Goal: Information Seeking & Learning: Learn about a topic

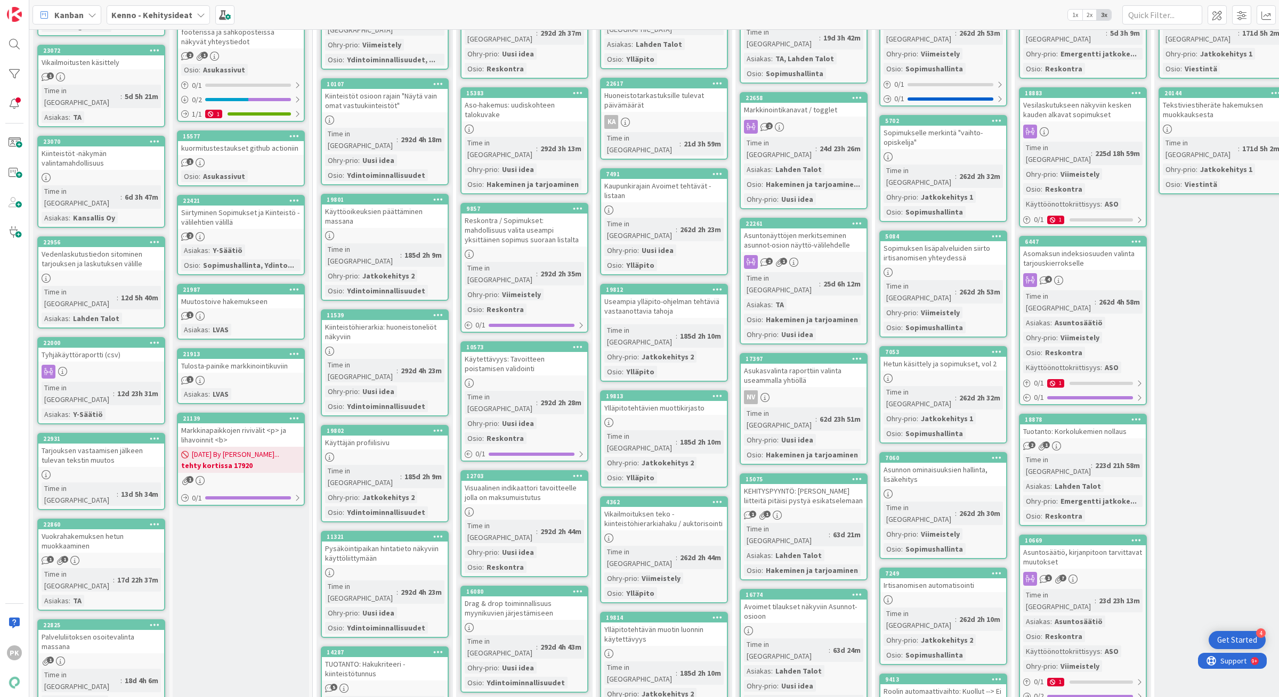
scroll to position [192, 0]
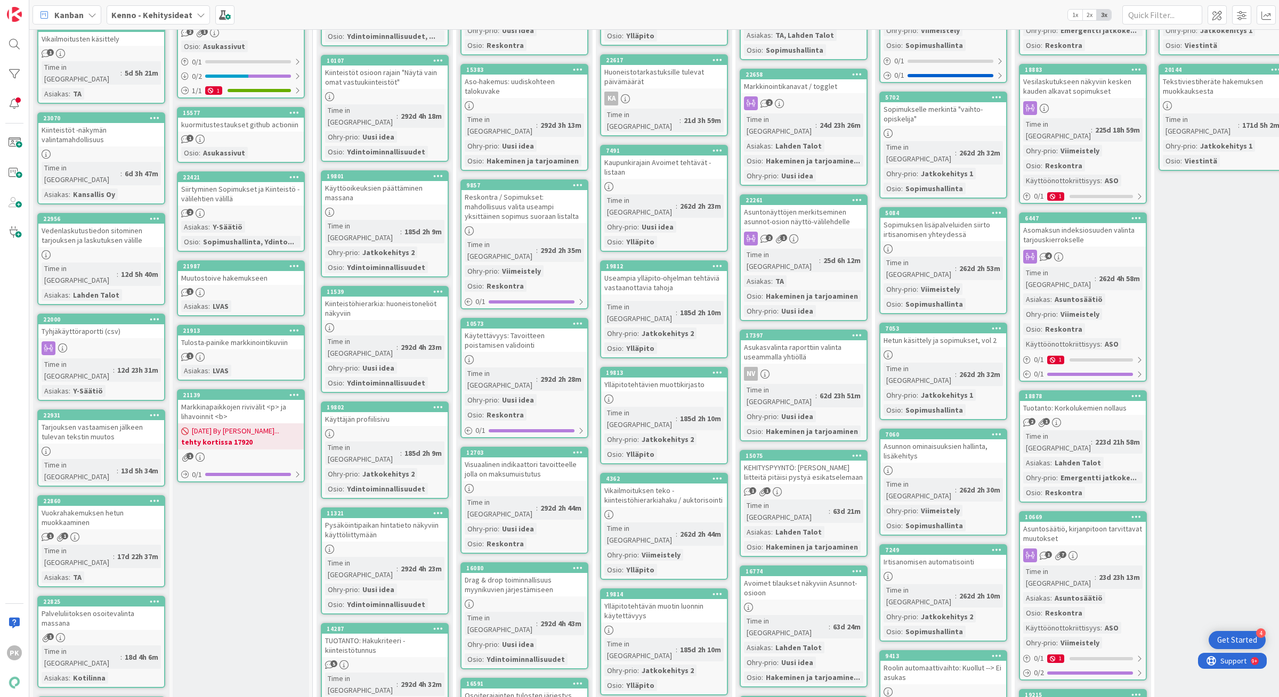
click at [274, 199] on div "Siirtyminen Sopimukset ja Kiinteistö -välilehtien välillä" at bounding box center [241, 193] width 126 height 23
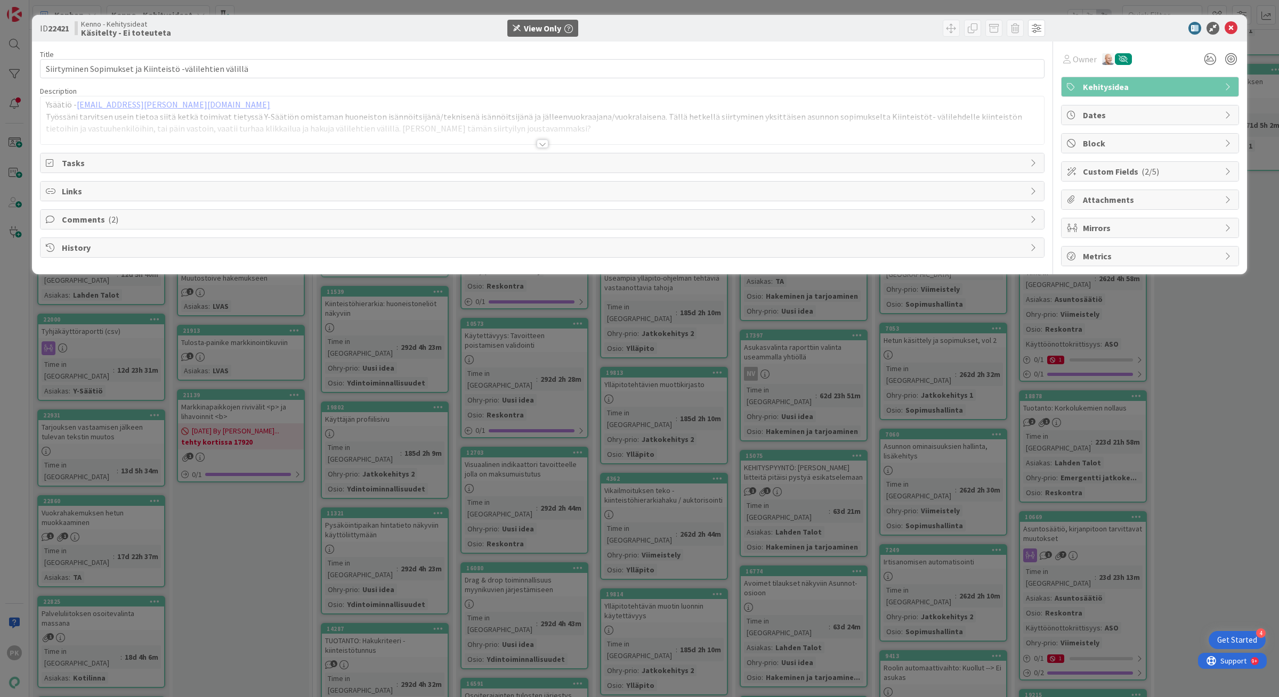
click at [541, 139] on div at bounding box center [541, 130] width 1003 height 27
click at [541, 143] on div at bounding box center [543, 145] width 12 height 9
click at [541, 143] on div at bounding box center [543, 144] width 12 height 9
click at [1228, 24] on icon at bounding box center [1230, 28] width 13 height 13
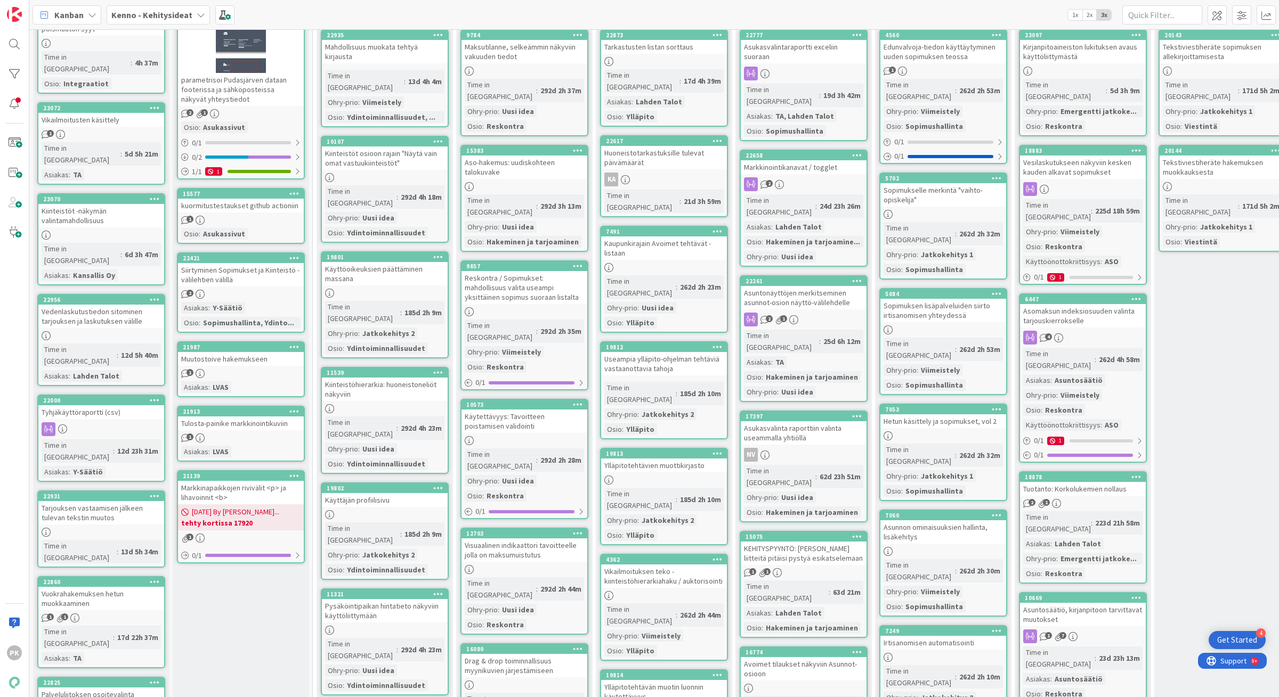
scroll to position [128, 0]
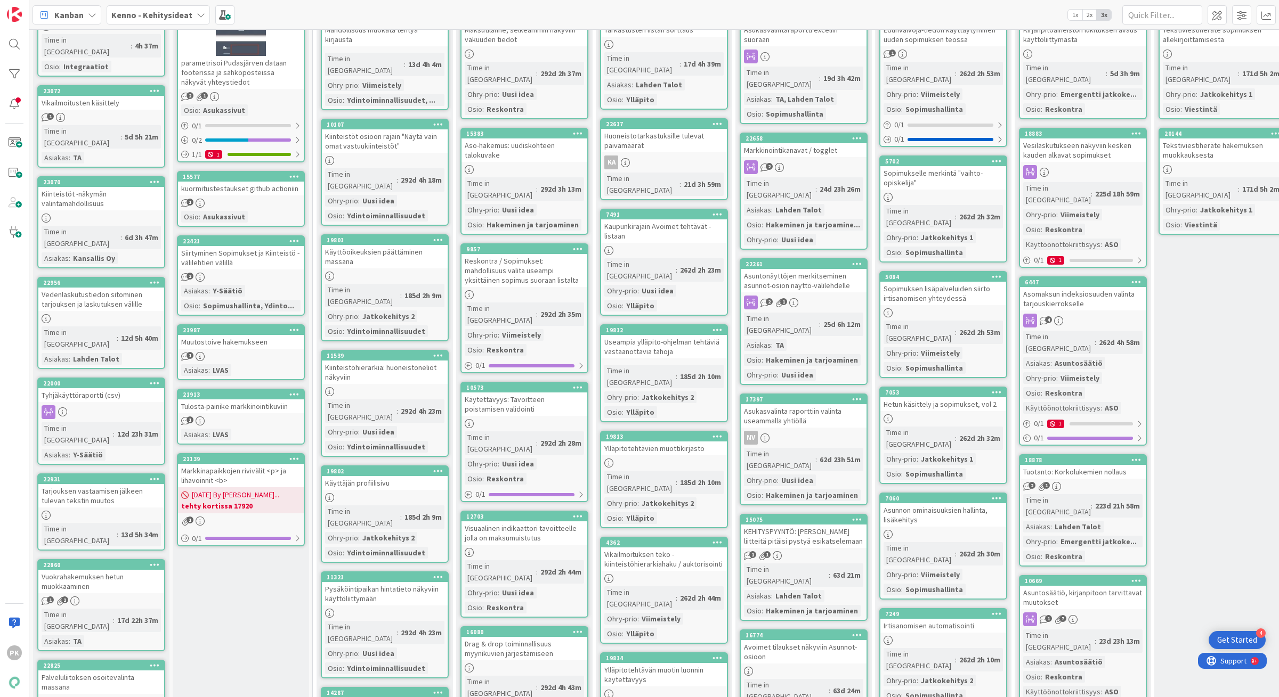
click at [375, 361] on div "Kiinteistöhierarkia: huoneistoneliöt näkyviin" at bounding box center [385, 372] width 126 height 23
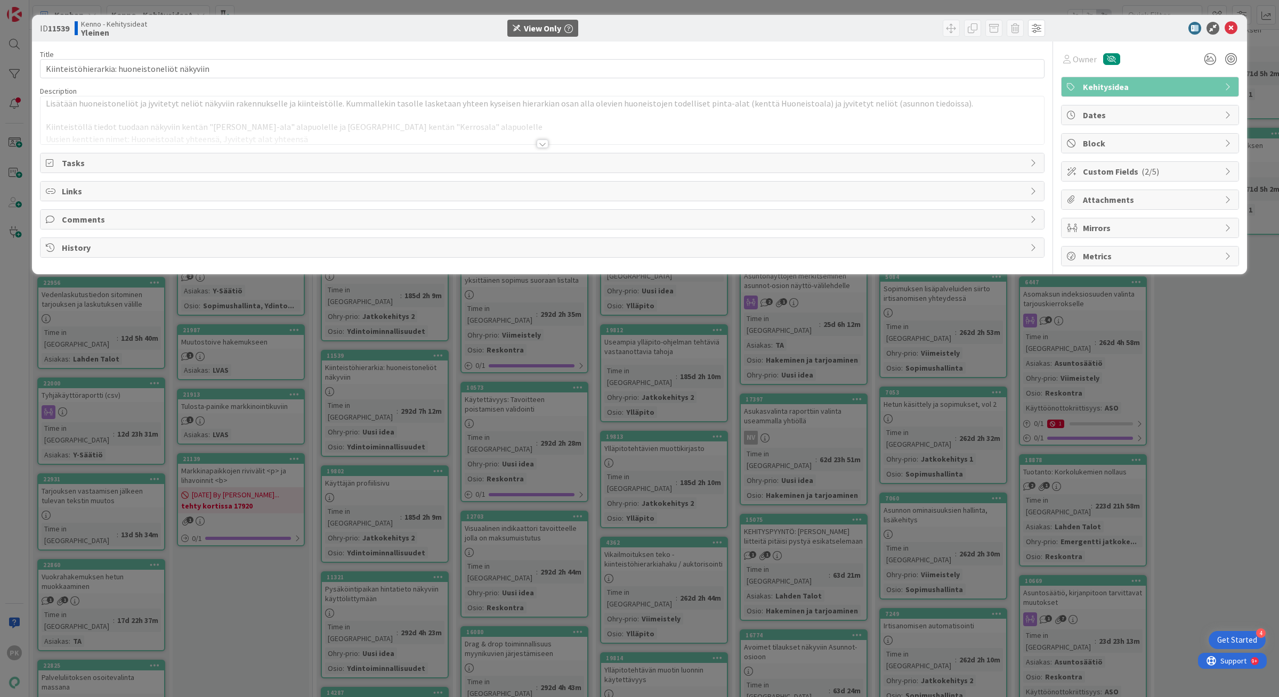
click at [542, 147] on div at bounding box center [543, 144] width 12 height 9
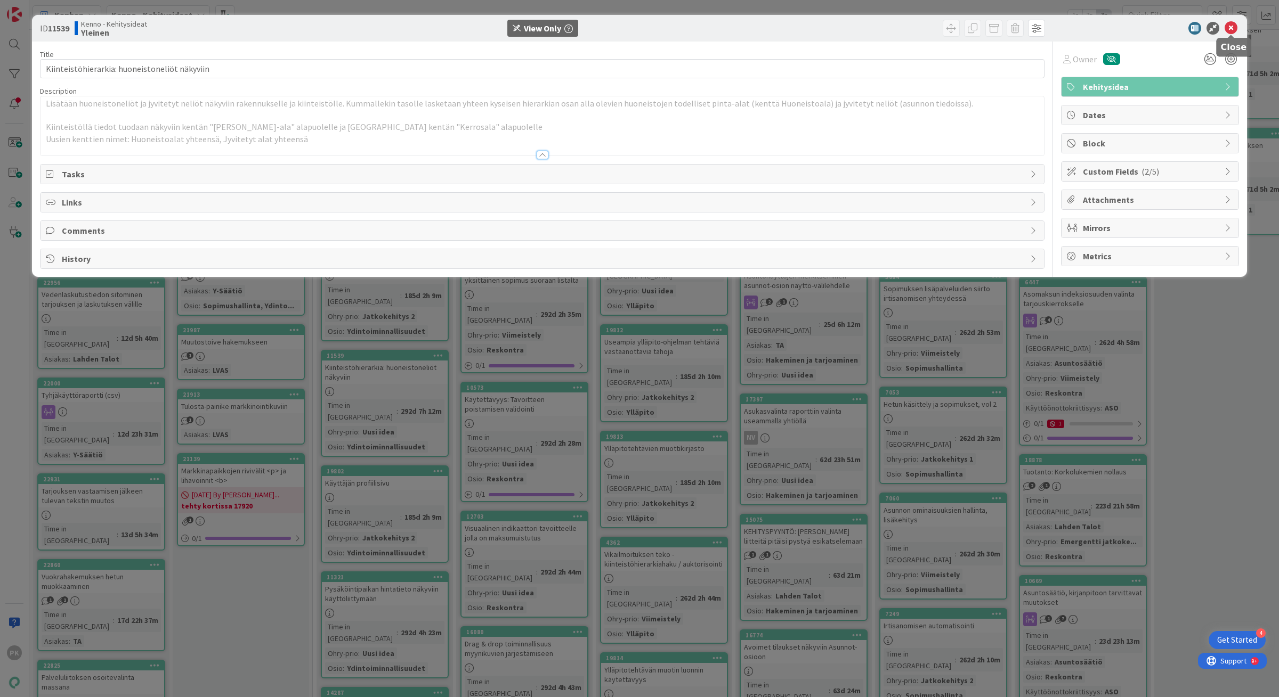
click at [1230, 29] on icon at bounding box center [1230, 28] width 13 height 13
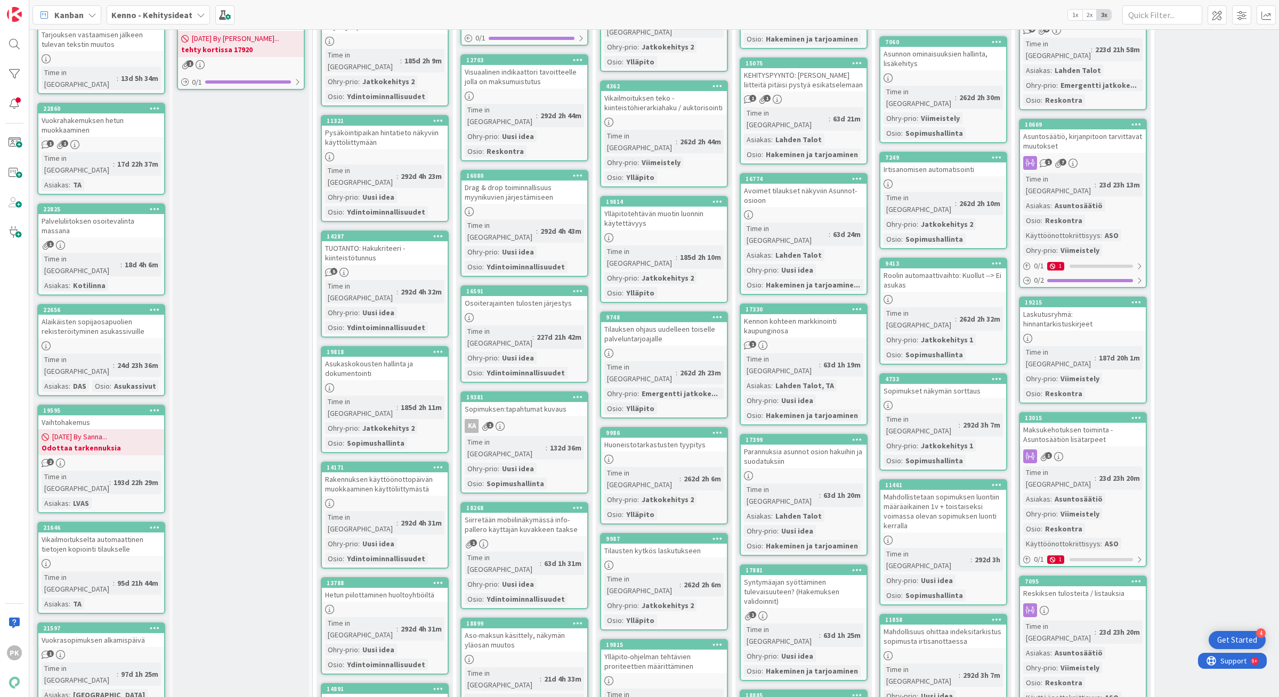
scroll to position [511, 0]
